Goal: Task Accomplishment & Management: Complete application form

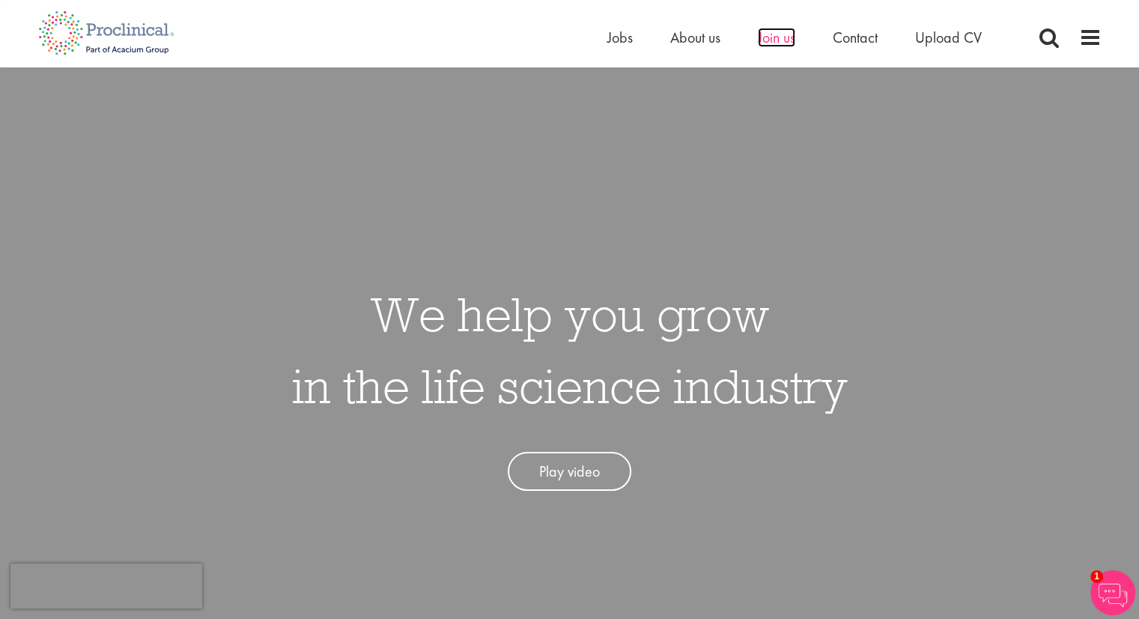
click at [766, 40] on span "Join us" at bounding box center [776, 37] width 37 height 19
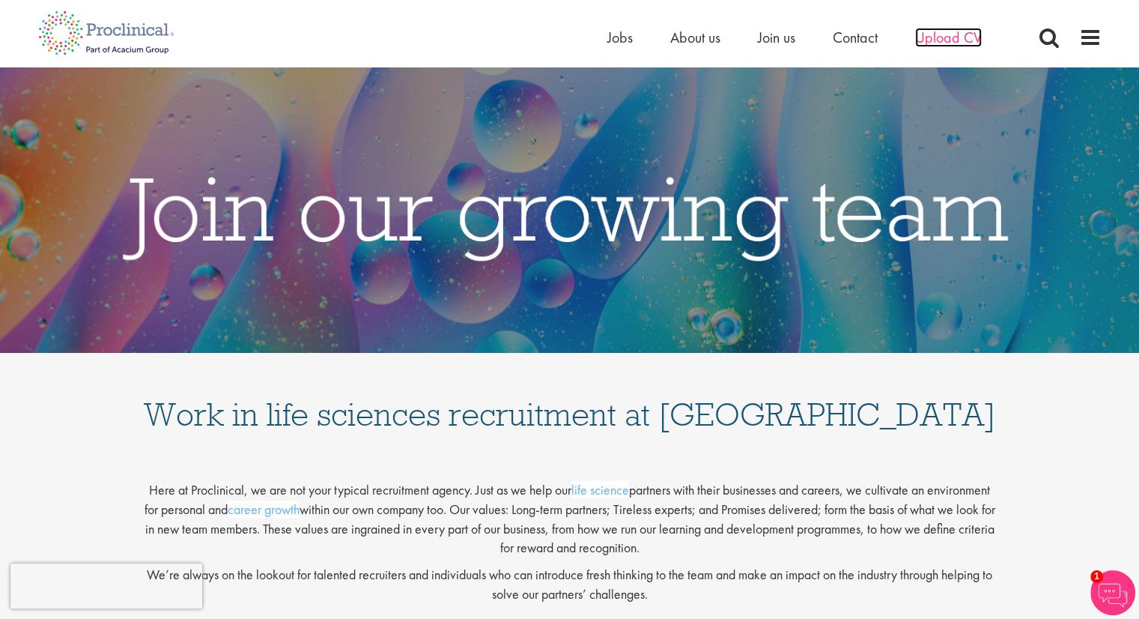
click at [934, 34] on span "Upload CV" at bounding box center [948, 37] width 67 height 19
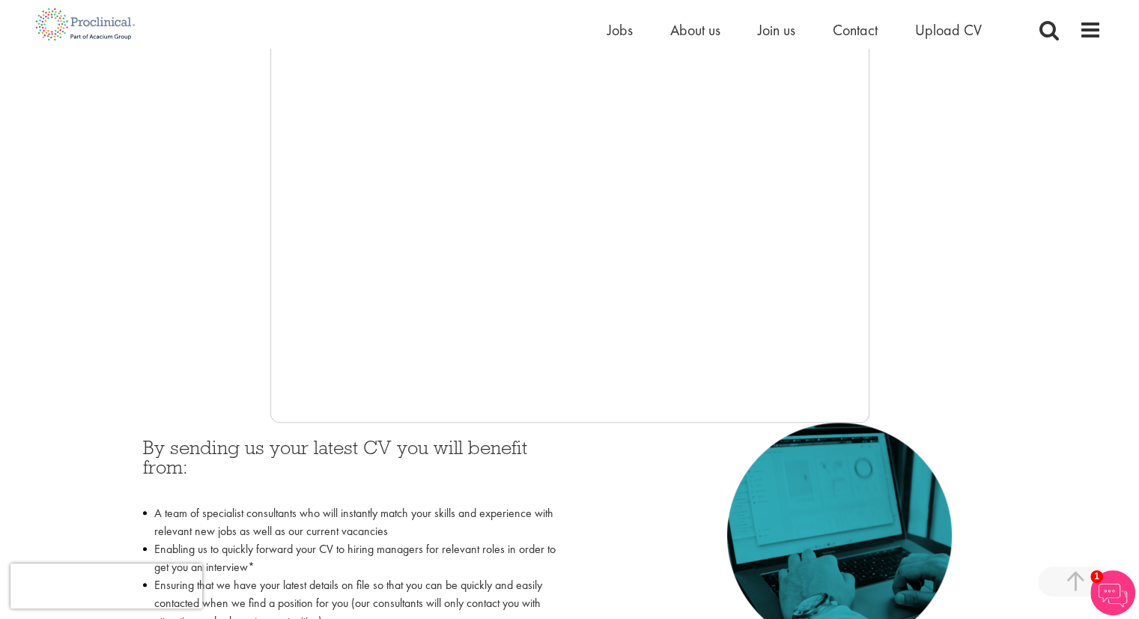
scroll to position [339, 0]
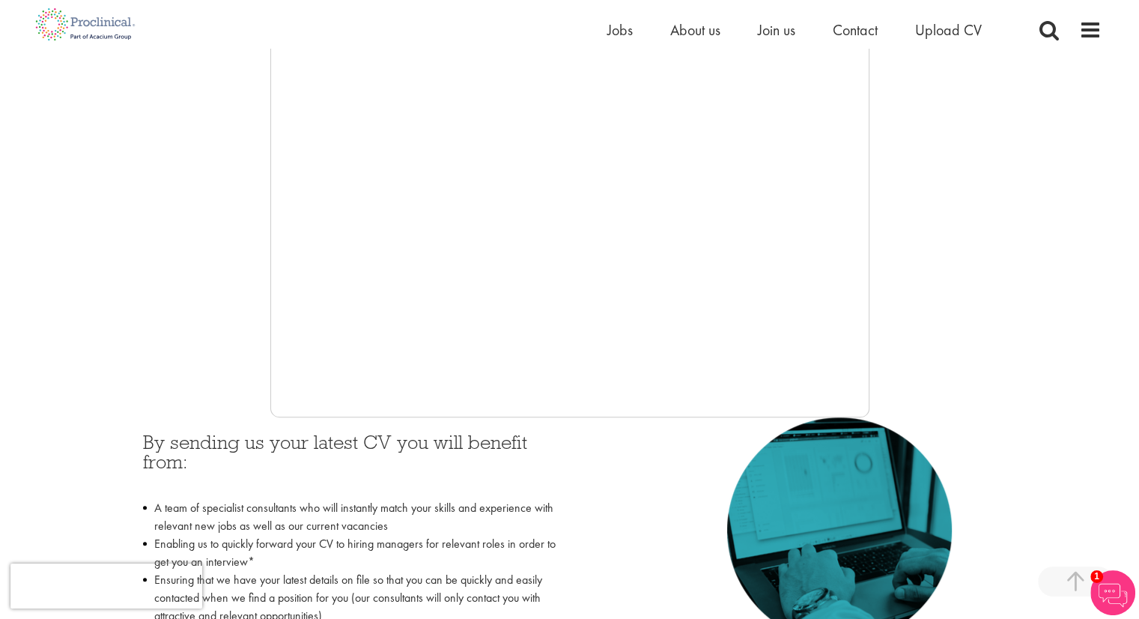
click at [999, 376] on div at bounding box center [570, 192] width 1064 height 449
click at [222, 399] on div at bounding box center [570, 192] width 1064 height 449
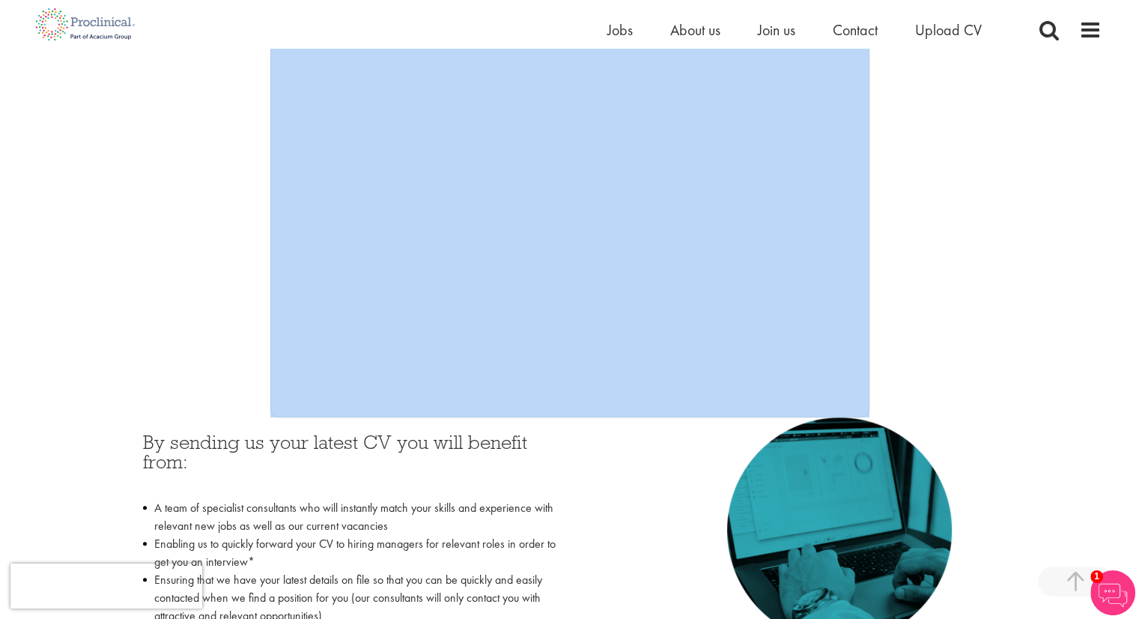
click at [222, 399] on div at bounding box center [570, 192] width 1064 height 449
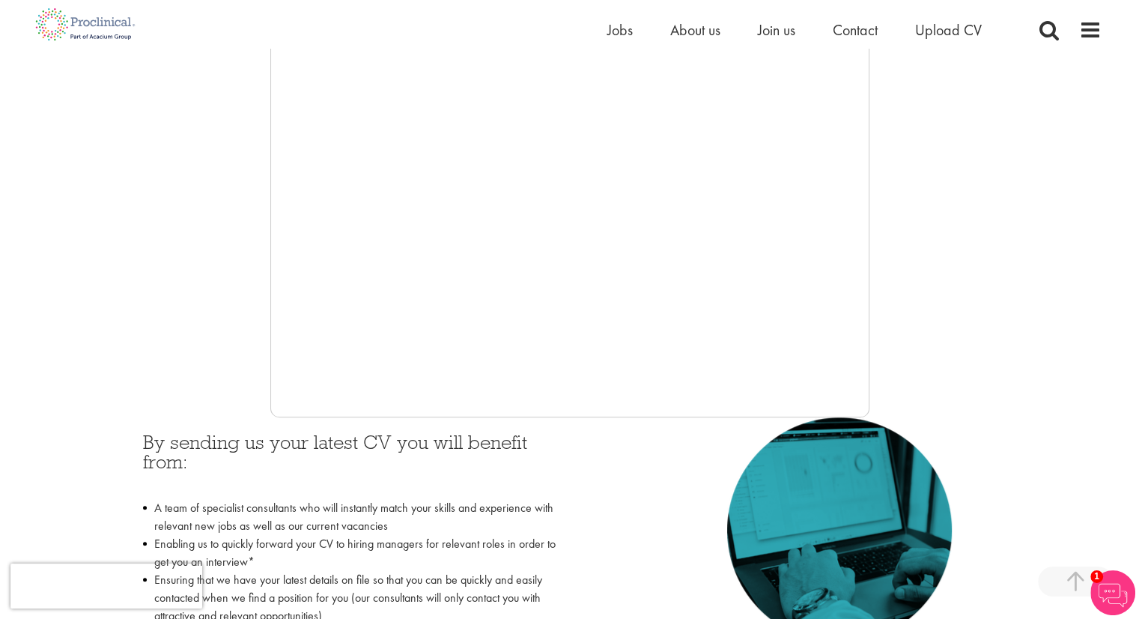
click at [222, 399] on div at bounding box center [570, 192] width 1064 height 449
drag, startPoint x: 222, startPoint y: 399, endPoint x: 258, endPoint y: 402, distance: 36.1
click at [258, 402] on div at bounding box center [570, 192] width 1064 height 449
click at [122, 267] on div at bounding box center [570, 192] width 1064 height 449
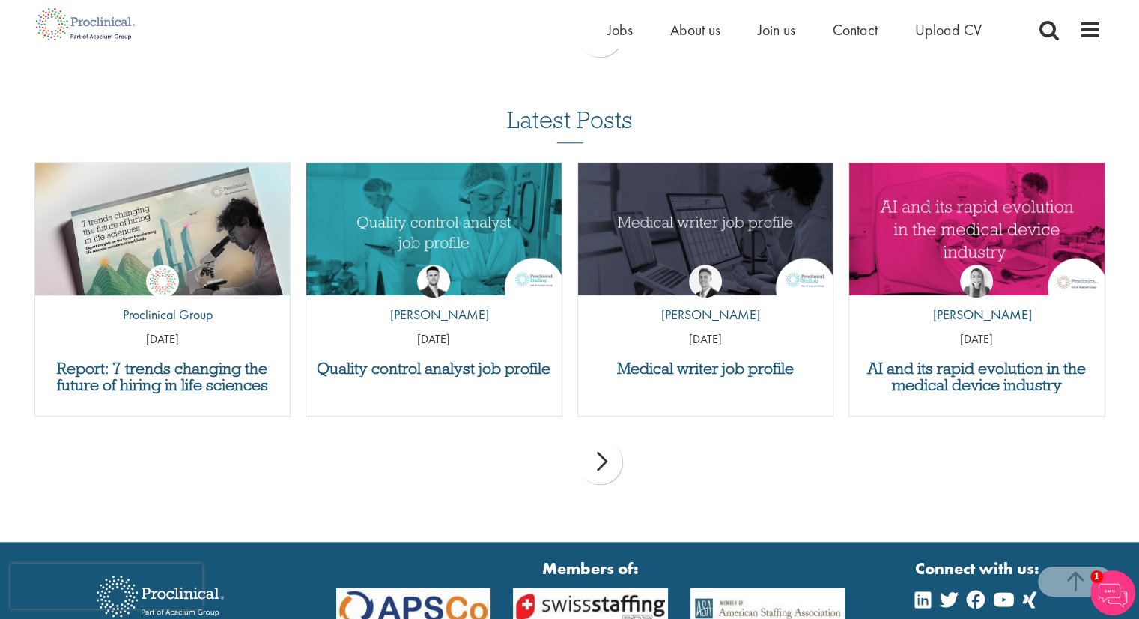
scroll to position [1548, 0]
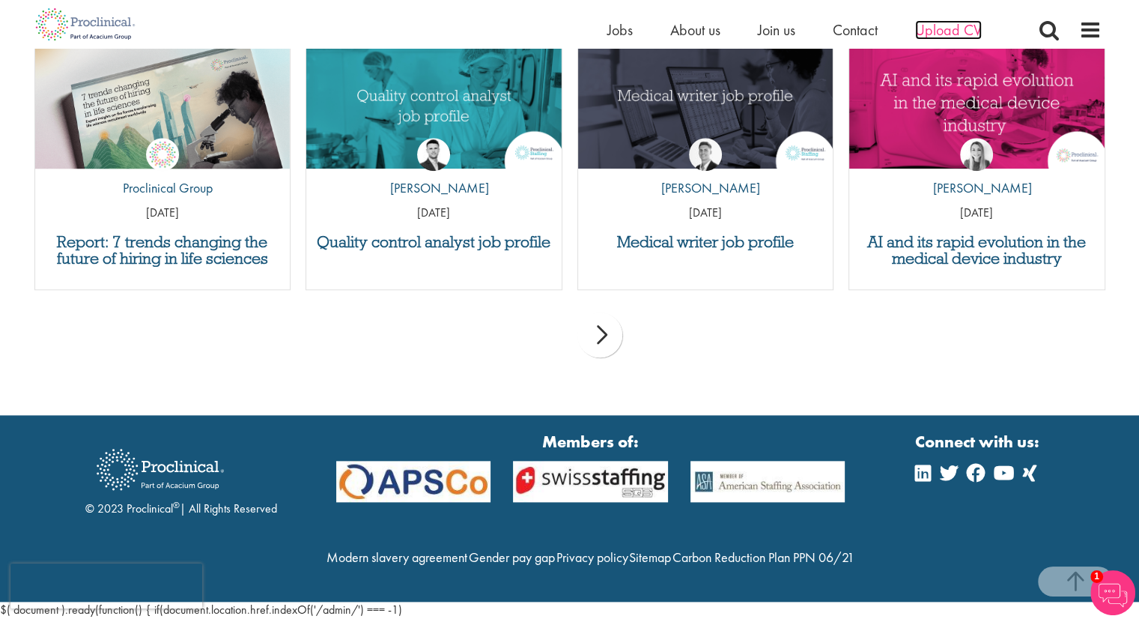
click at [939, 31] on span "Upload CV" at bounding box center [948, 29] width 67 height 19
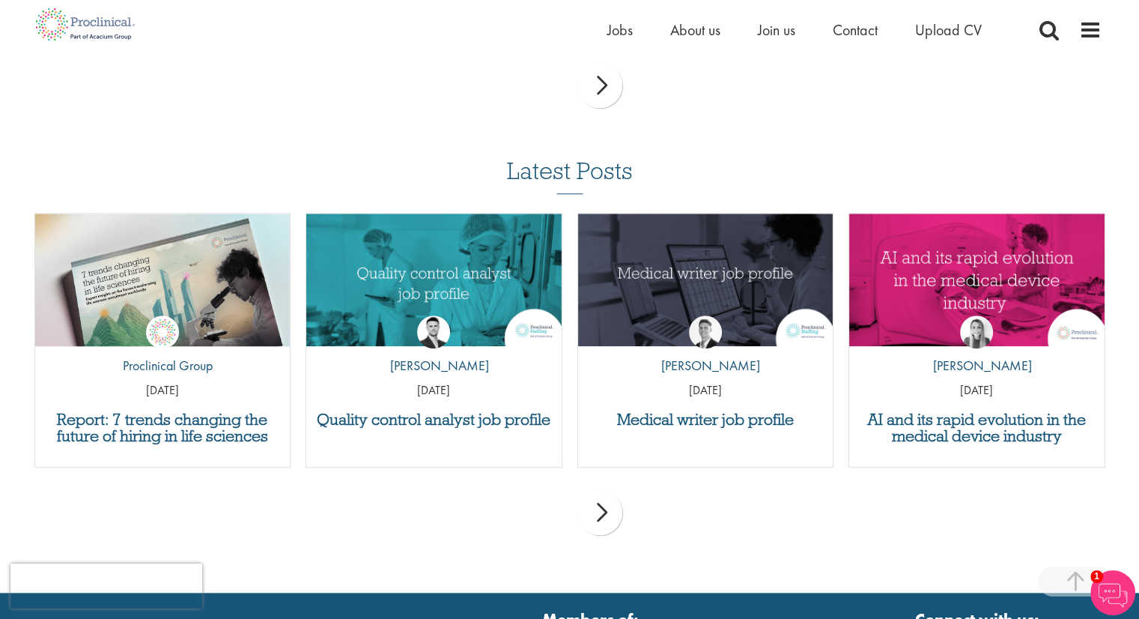
scroll to position [1367, 0]
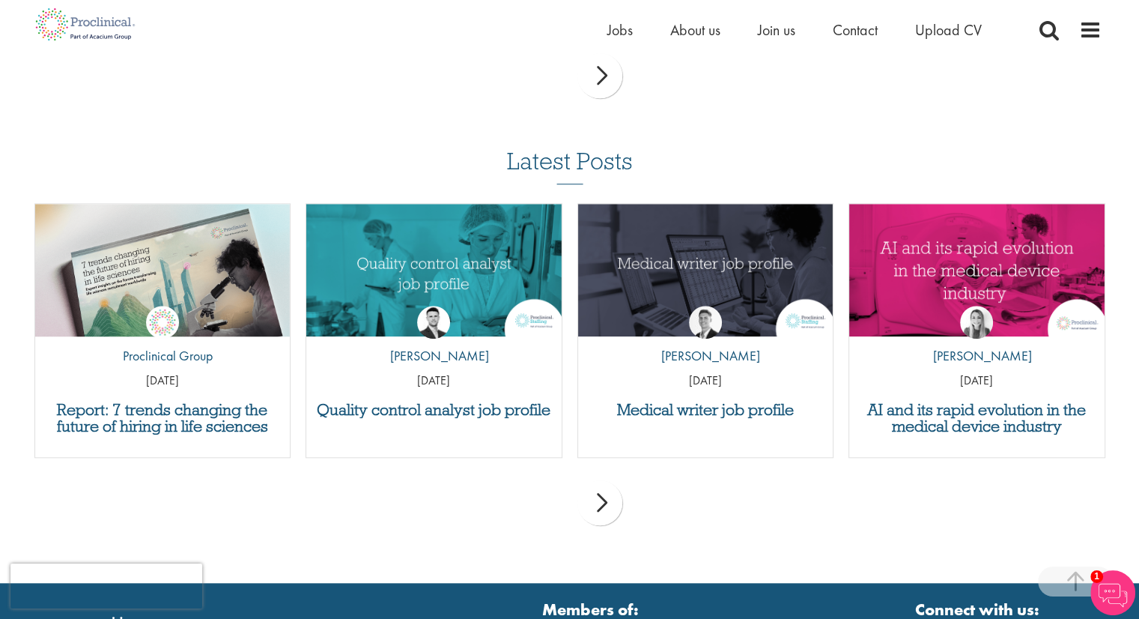
click at [601, 68] on div "next" at bounding box center [600, 75] width 45 height 45
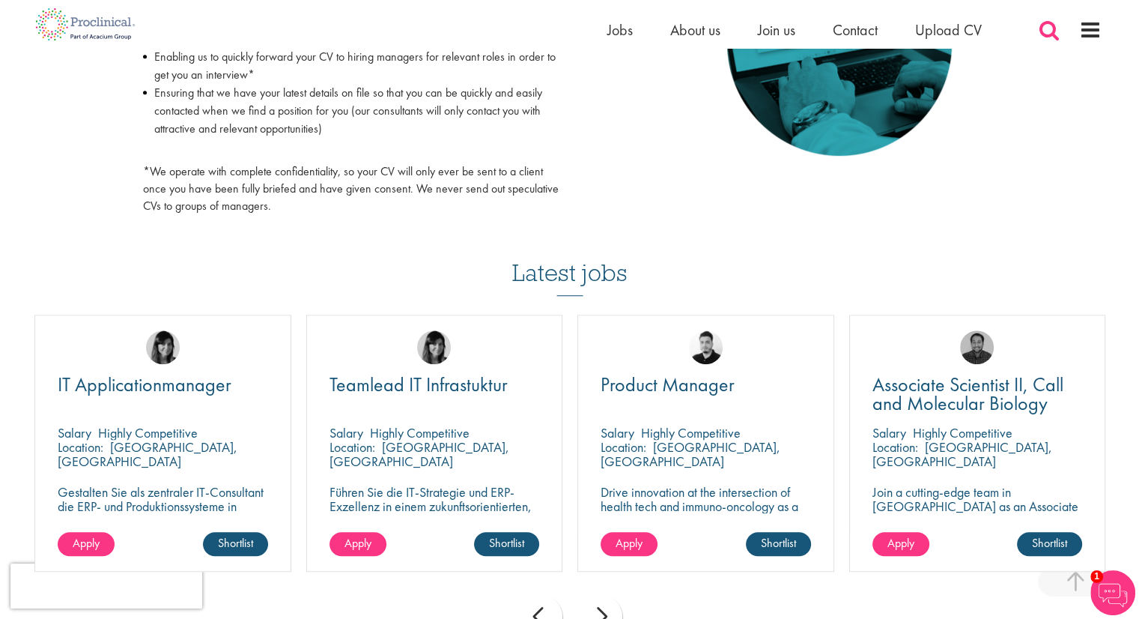
click at [1049, 35] on span at bounding box center [1049, 30] width 22 height 22
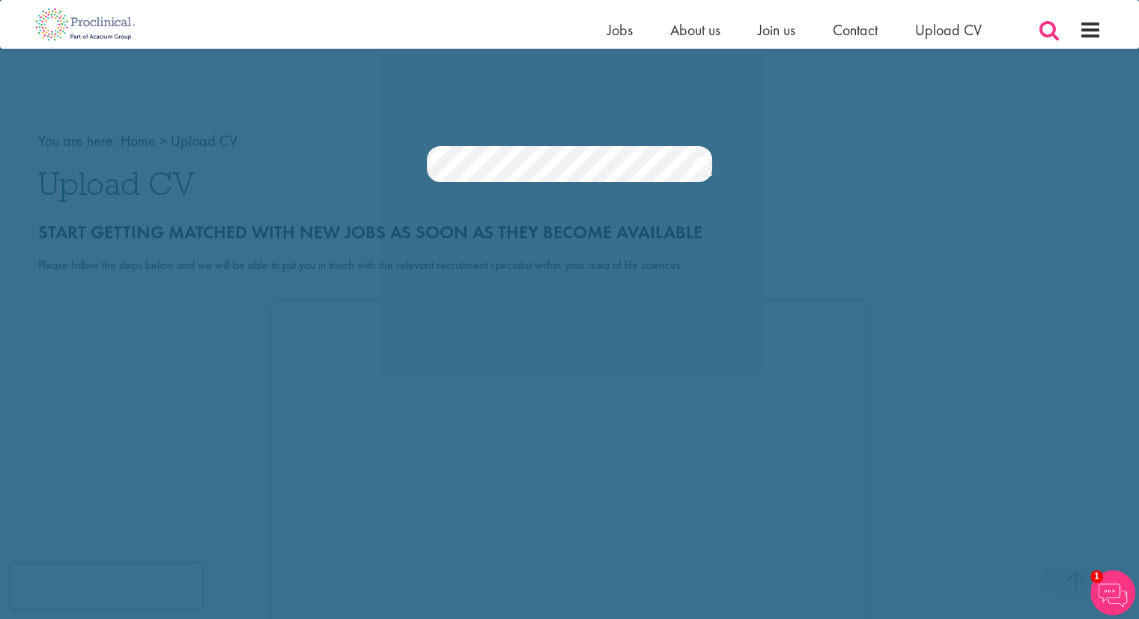
scroll to position [0, 0]
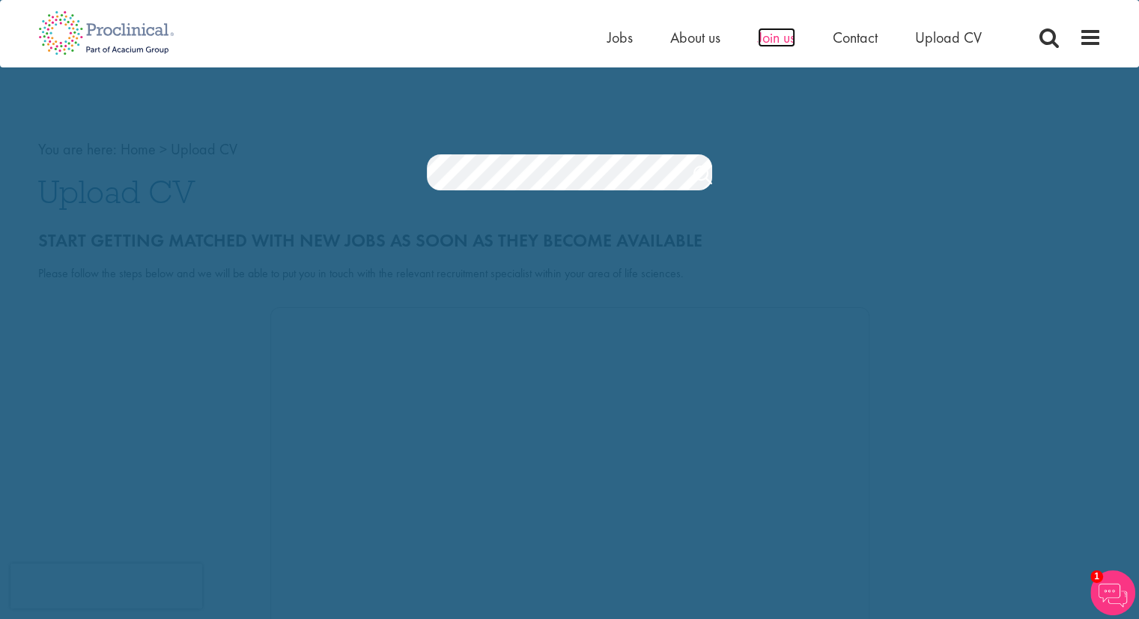
click at [791, 37] on span "Join us" at bounding box center [776, 37] width 37 height 19
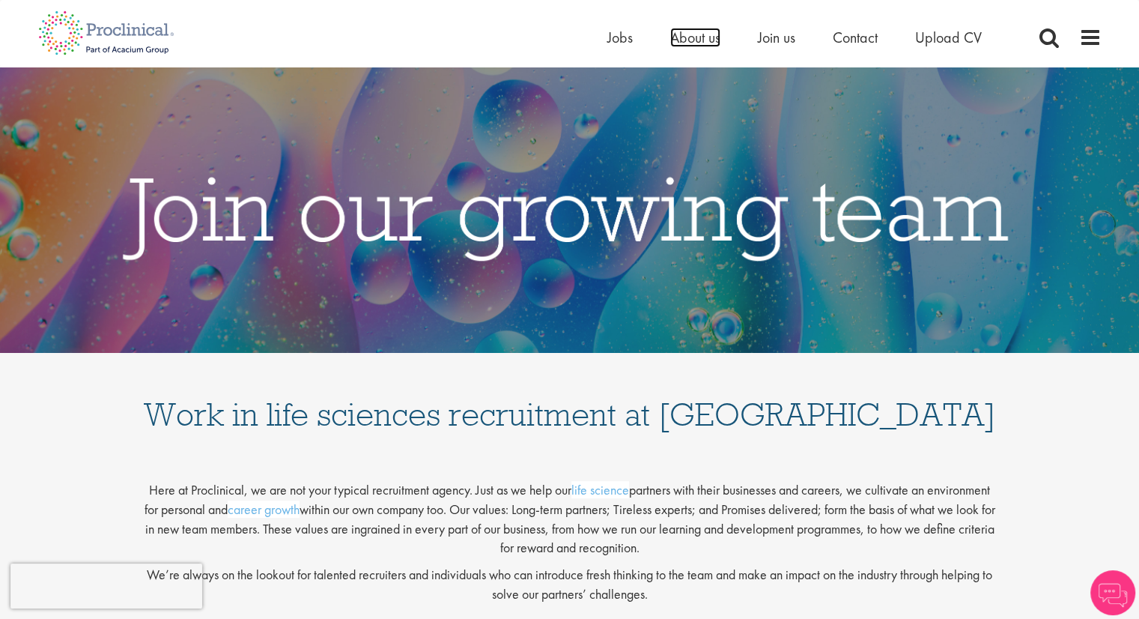
click at [704, 37] on span "About us" at bounding box center [695, 37] width 50 height 19
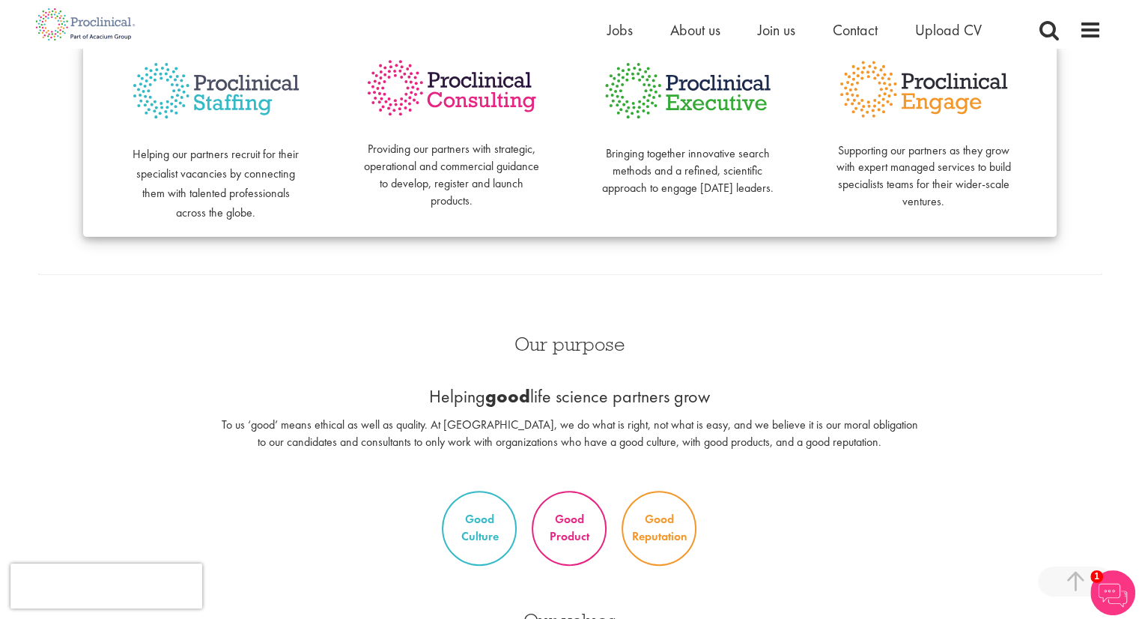
scroll to position [449, 0]
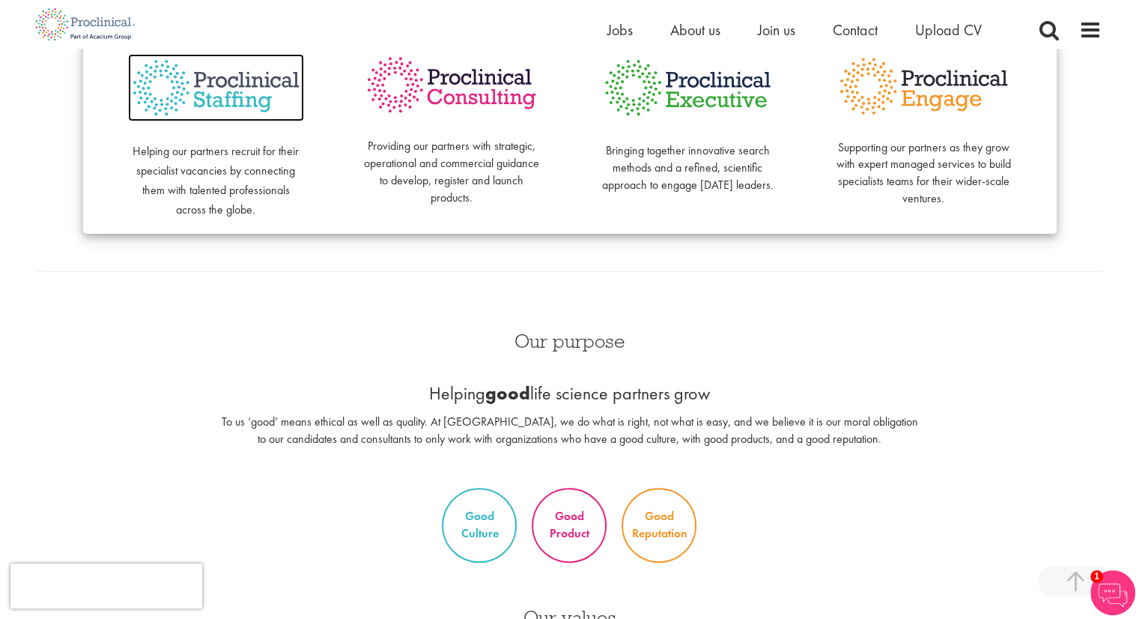
click at [222, 94] on img at bounding box center [216, 88] width 176 height 68
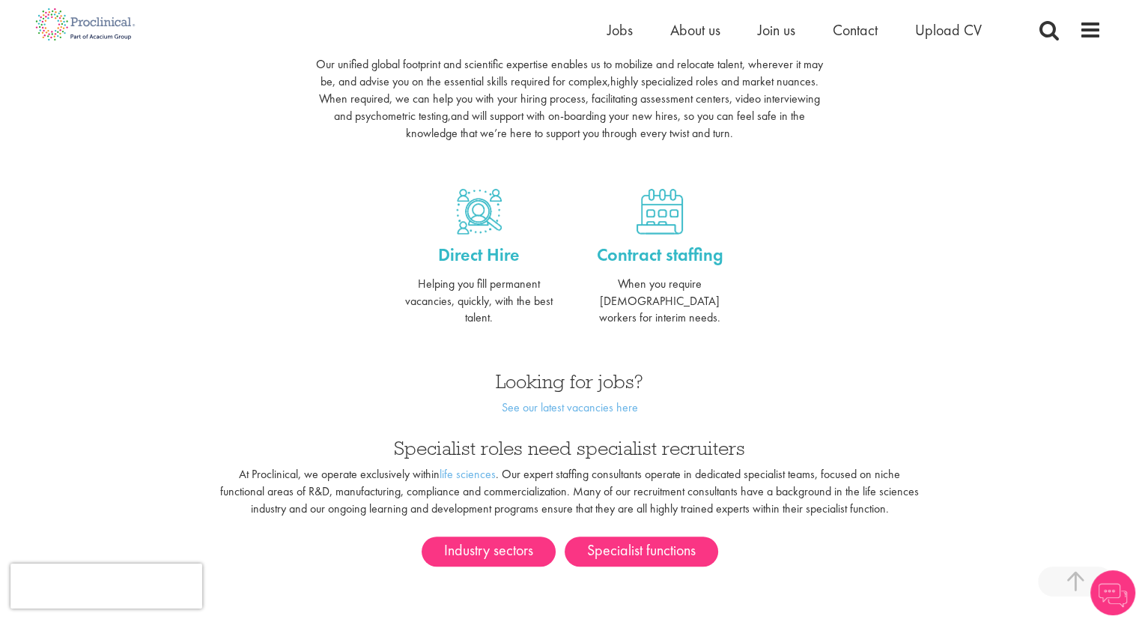
scroll to position [509, 0]
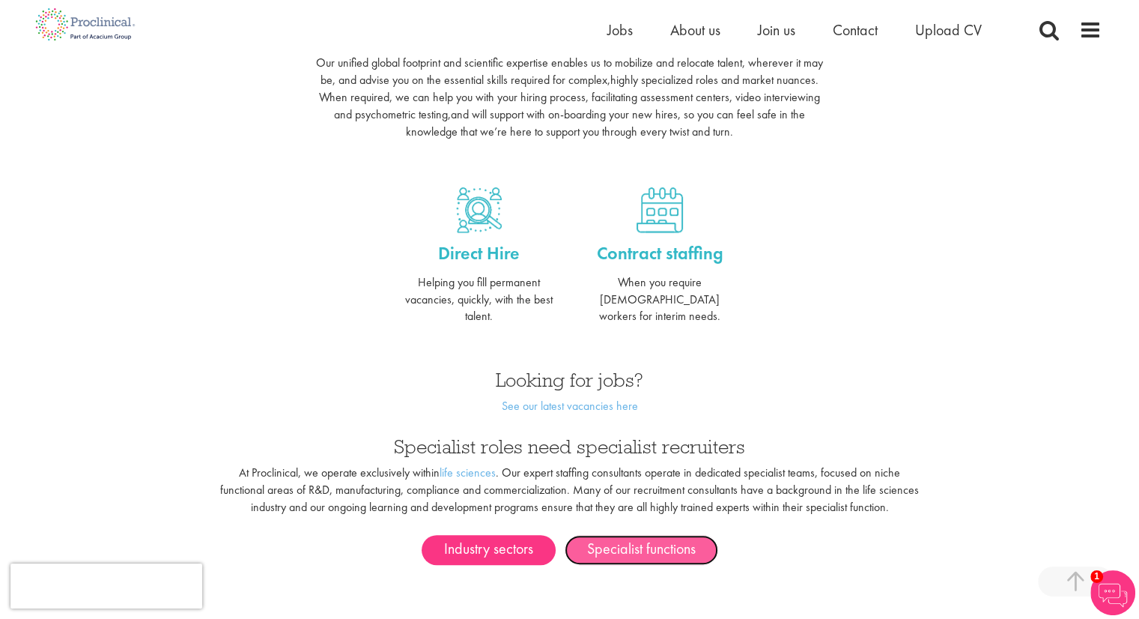
click at [610, 535] on link "Specialist functions" at bounding box center [642, 550] width 154 height 30
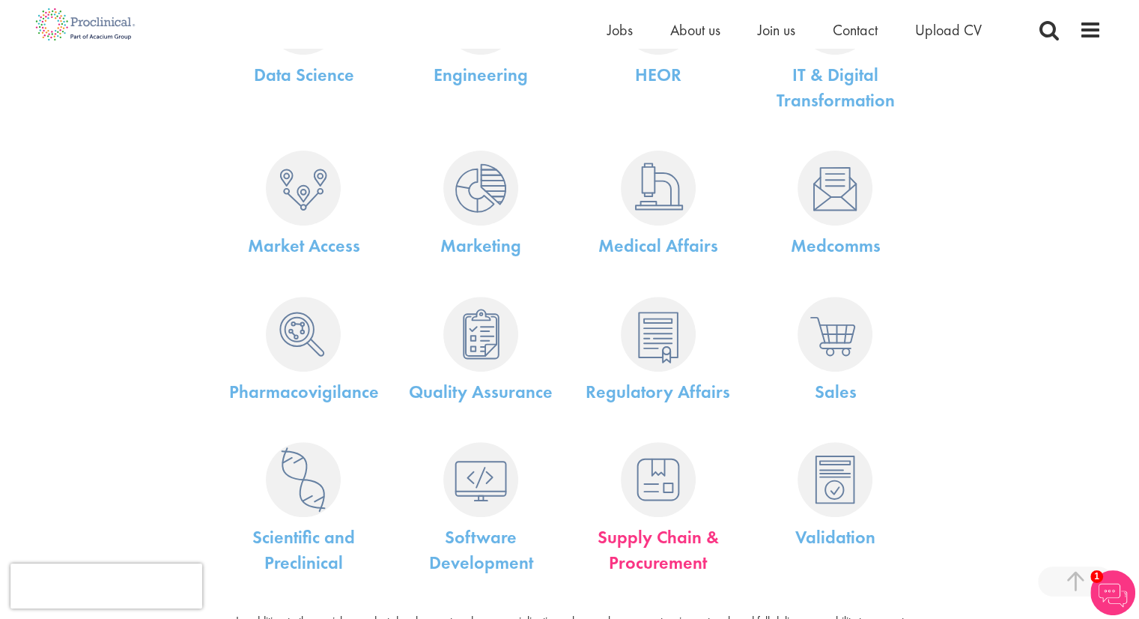
scroll to position [557, 0]
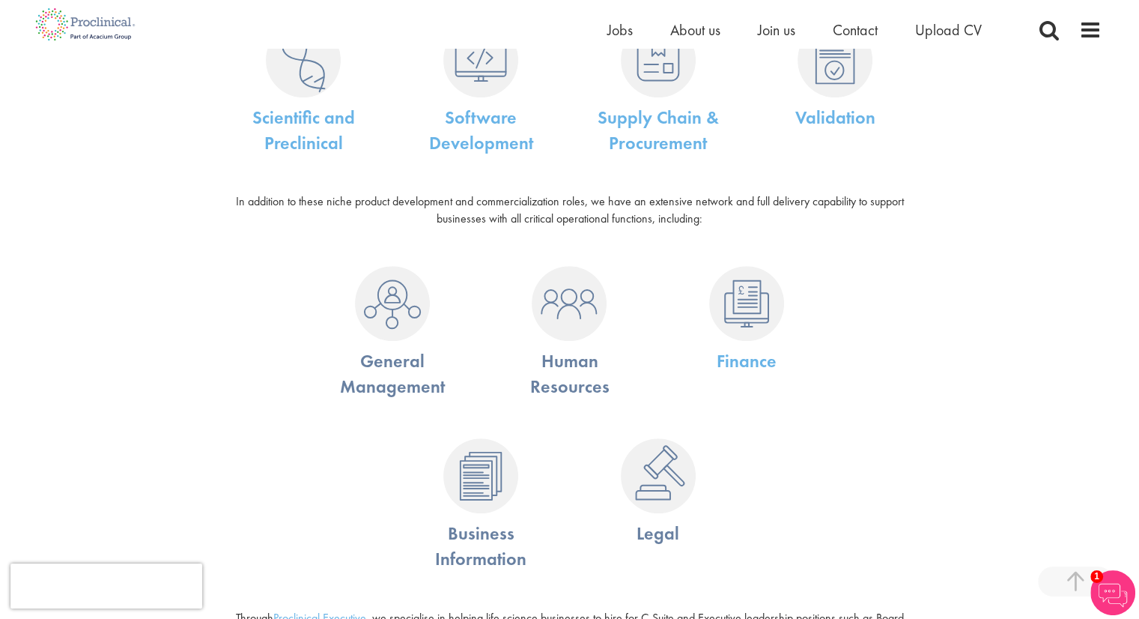
click at [816, 231] on div "In addition to these niche product development and commercialization roles, we …" at bounding box center [569, 214] width 724 height 42
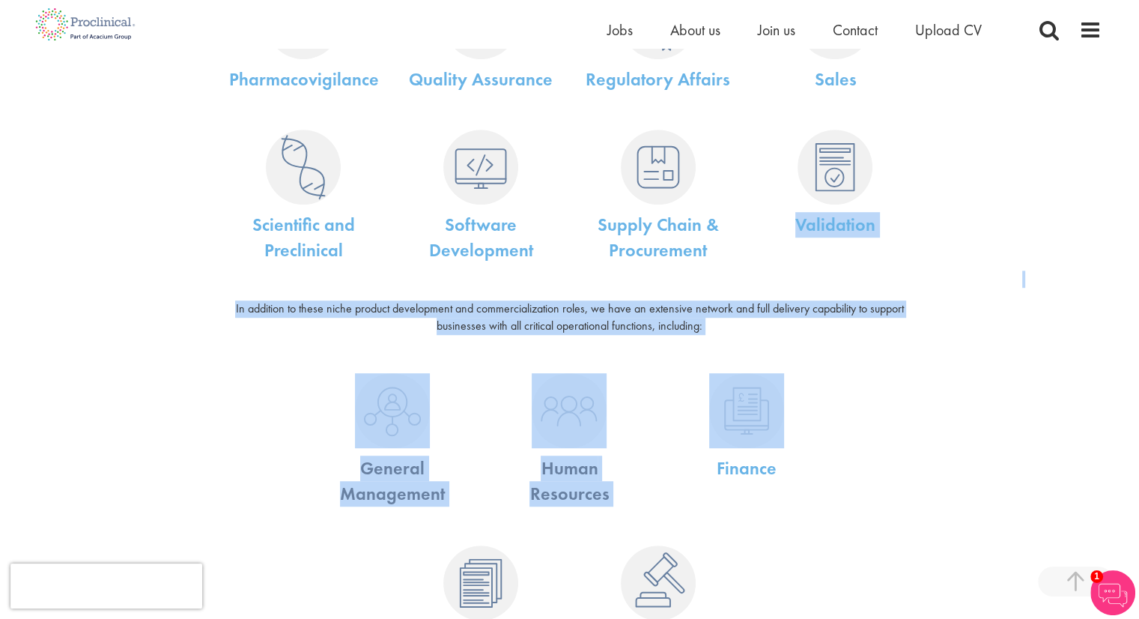
scroll to position [826, 0]
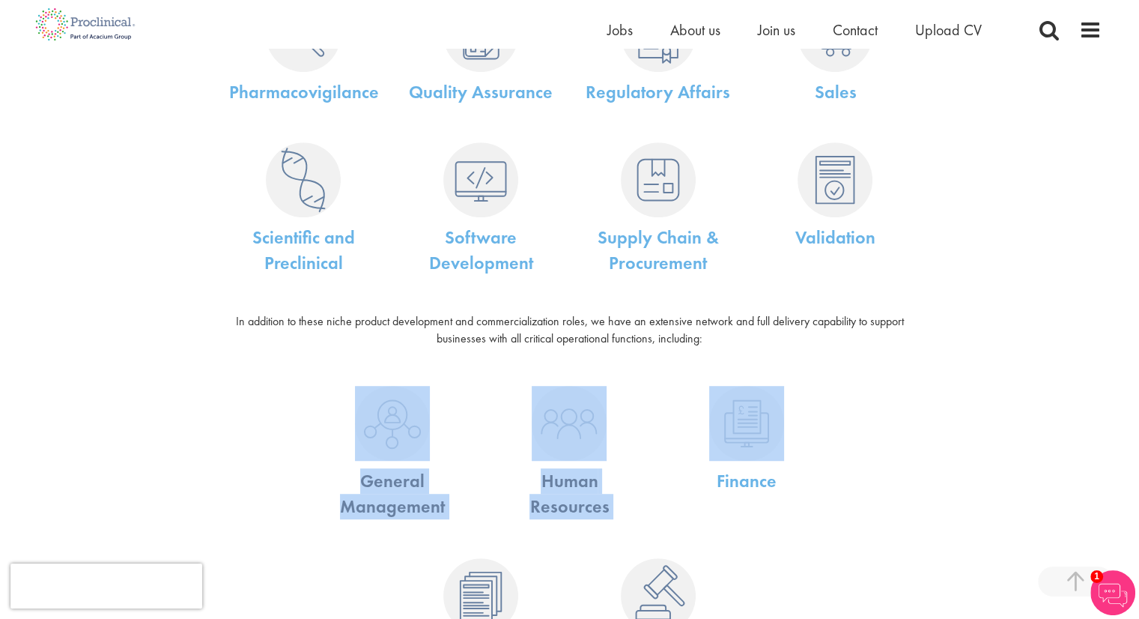
drag, startPoint x: 816, startPoint y: 231, endPoint x: 902, endPoint y: 415, distance: 203.4
click at [902, 415] on div "General Management Human Resources Finance" at bounding box center [570, 449] width 1086 height 157
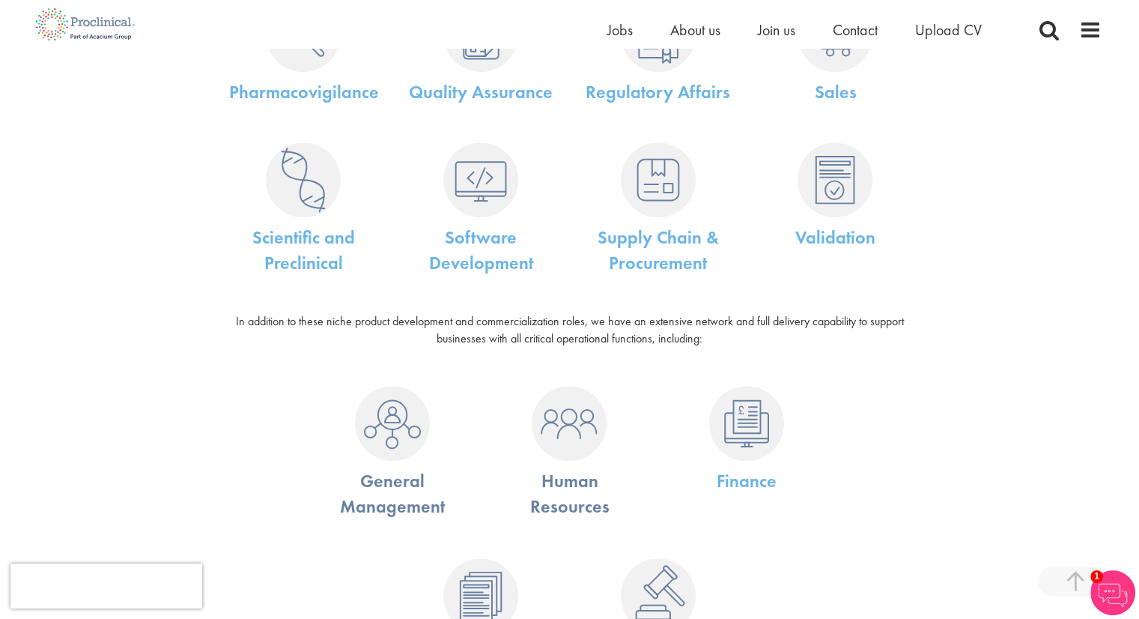
click at [902, 415] on div "General Management Human Resources Finance" at bounding box center [570, 449] width 1086 height 157
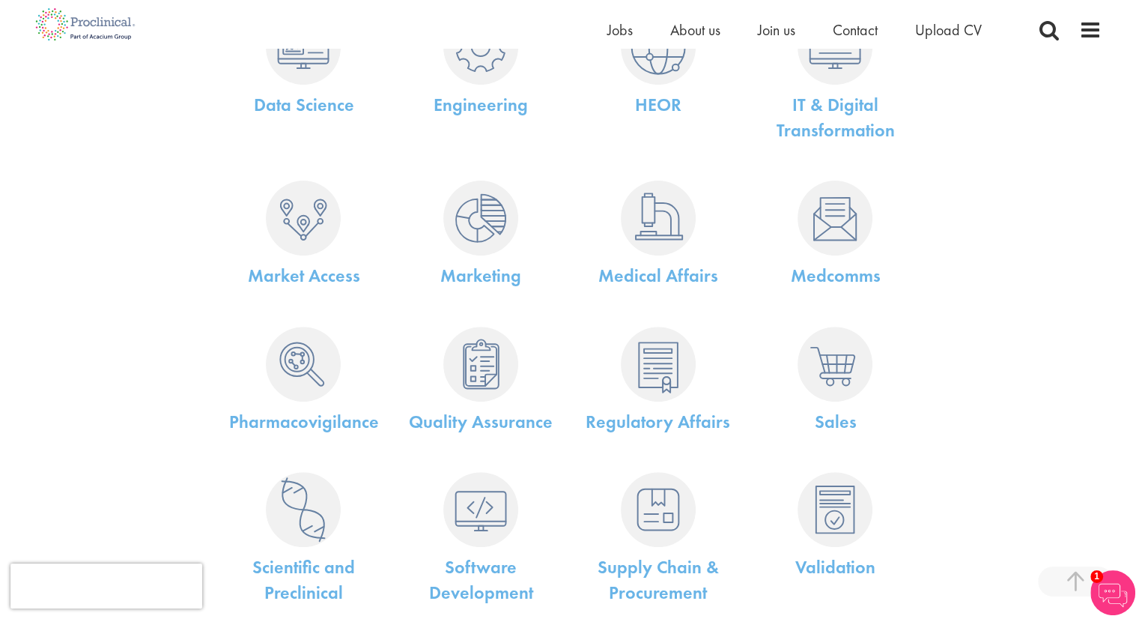
click at [902, 415] on p "Sales" at bounding box center [835, 421] width 155 height 25
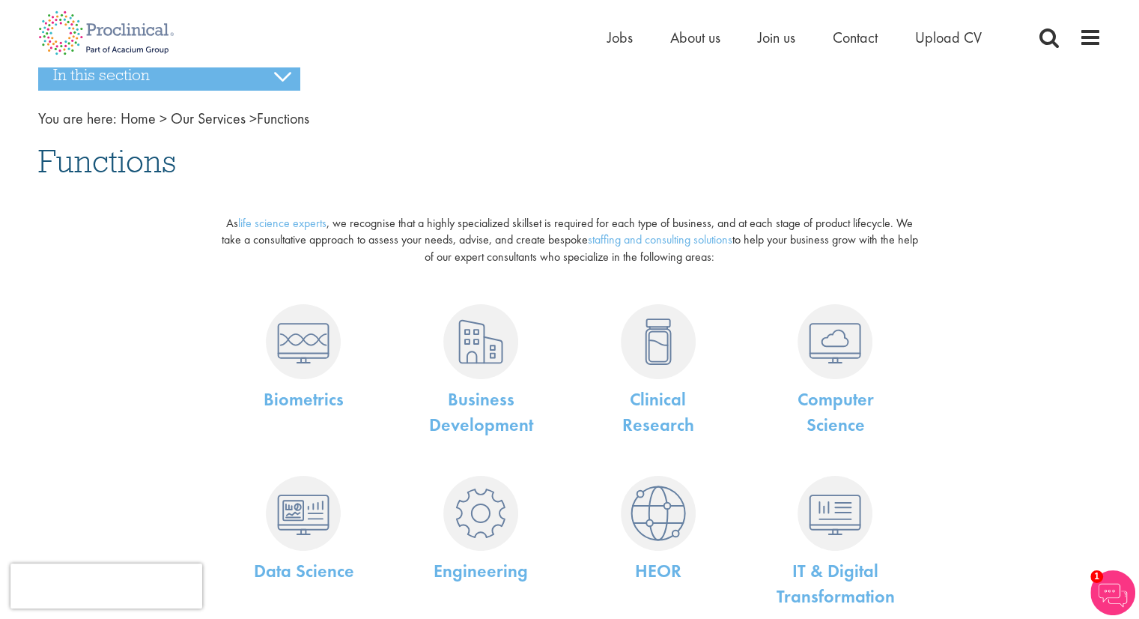
scroll to position [0, 0]
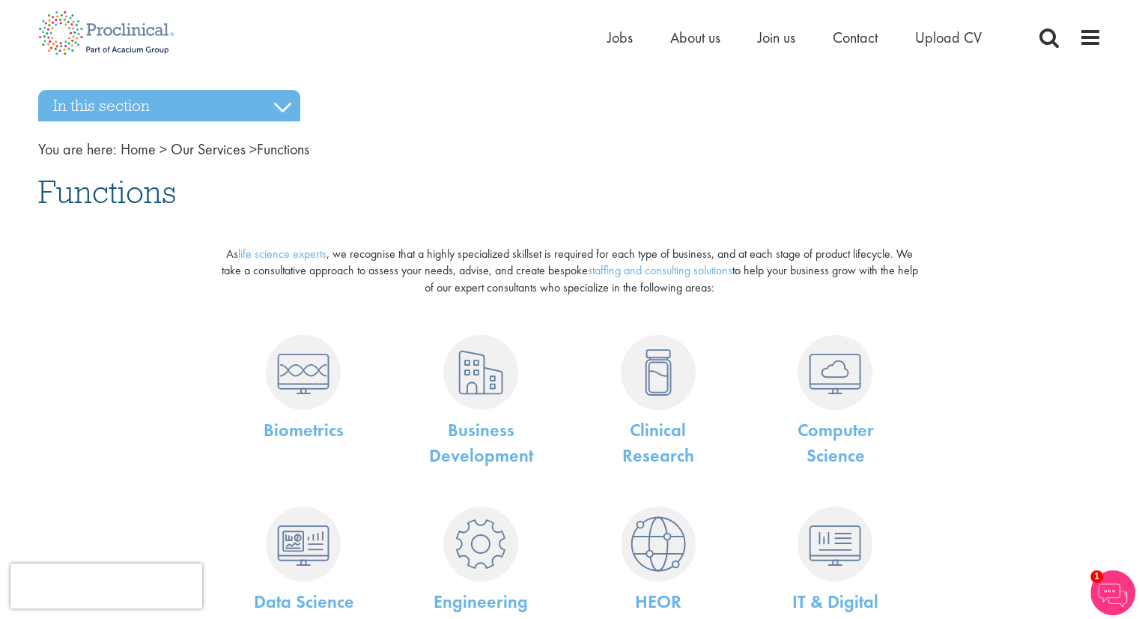
click at [263, 193] on h1 "Functions" at bounding box center [570, 191] width 1064 height 33
click at [281, 193] on h1 "Functions" at bounding box center [570, 191] width 1064 height 33
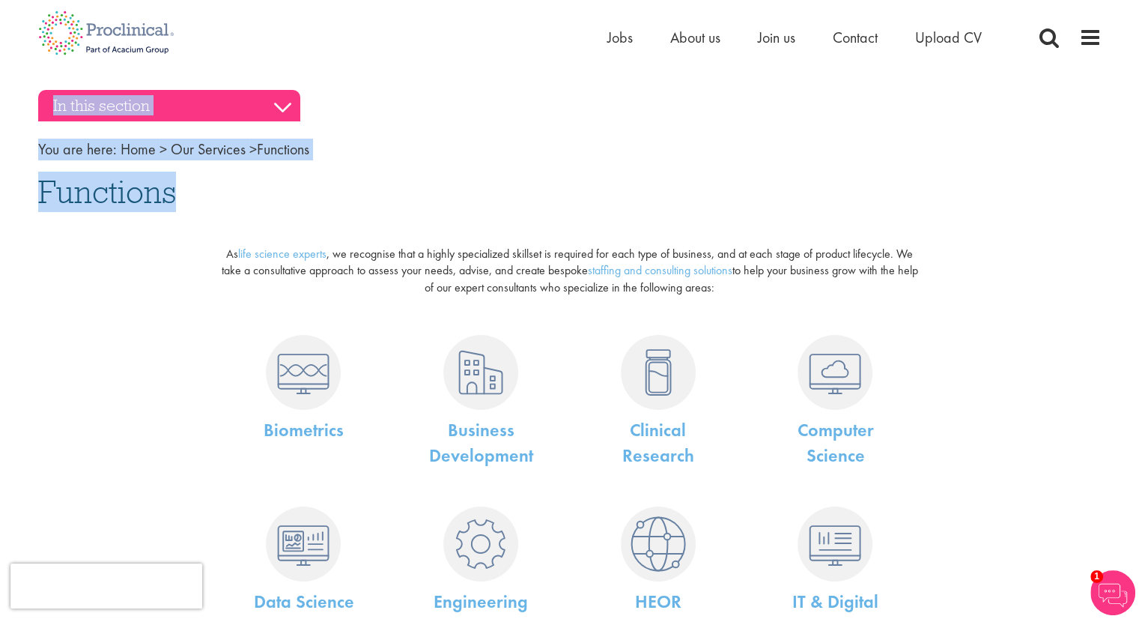
drag, startPoint x: 281, startPoint y: 193, endPoint x: 264, endPoint y: 110, distance: 84.9
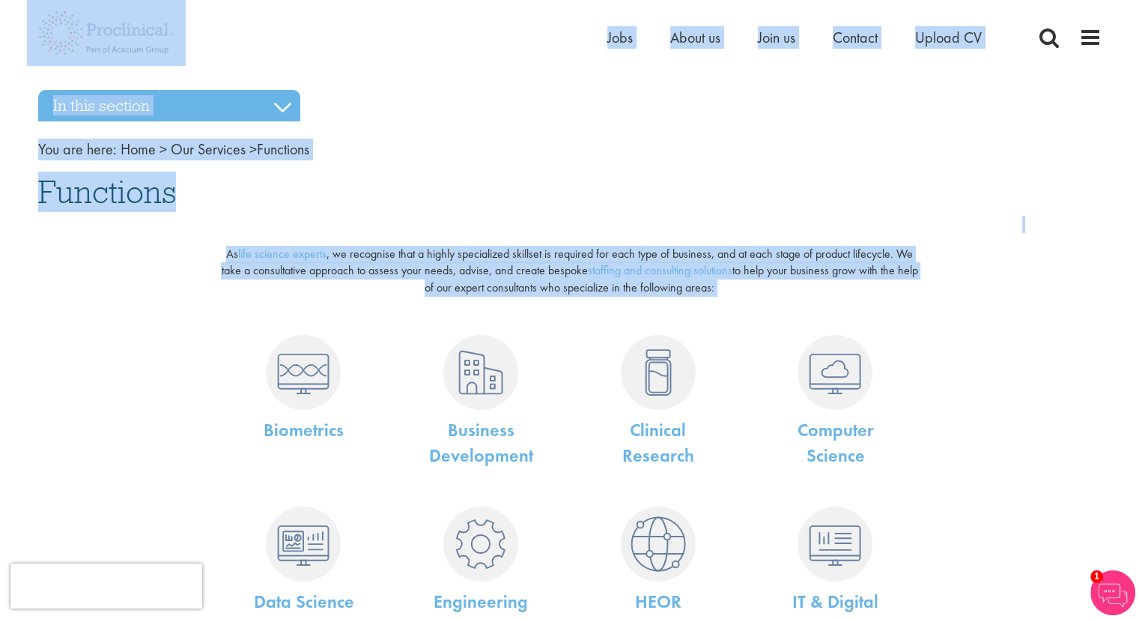
drag, startPoint x: 373, startPoint y: 225, endPoint x: 384, endPoint y: 10, distance: 215.3
